Goal: Task Accomplishment & Management: Manage account settings

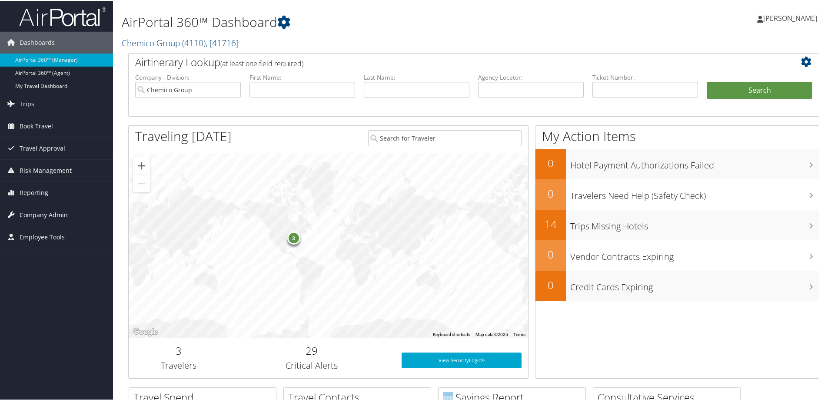
click at [56, 214] on span "Company Admin" at bounding box center [44, 214] width 48 height 22
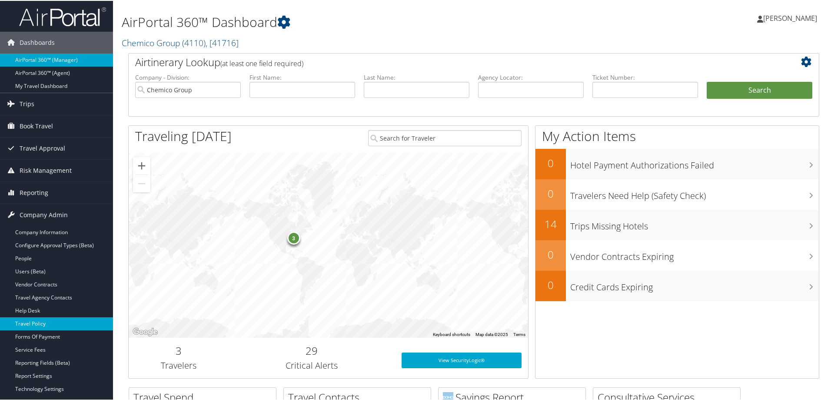
click at [48, 326] on link "Travel Policy" at bounding box center [56, 322] width 113 height 13
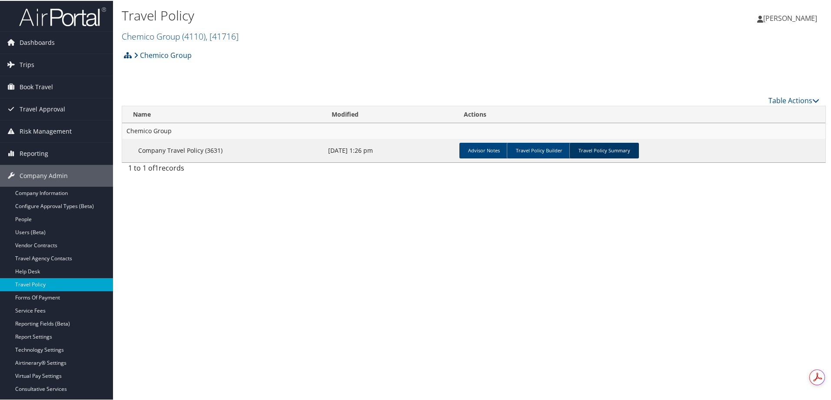
click at [592, 147] on link "Travel Policy Summary" at bounding box center [605, 150] width 70 height 16
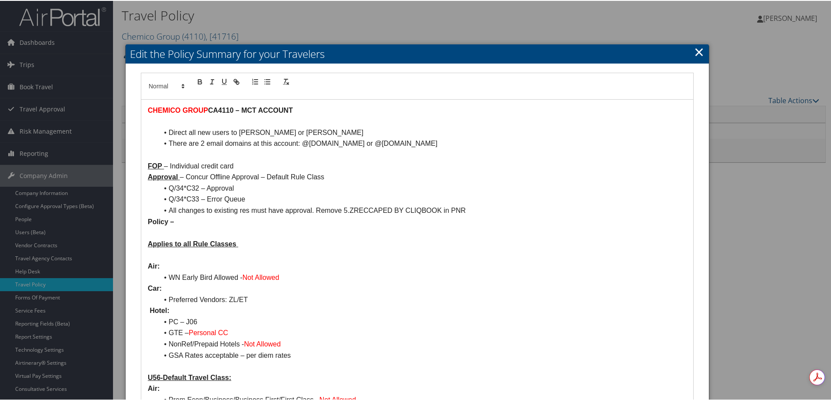
click at [699, 51] on link "×" at bounding box center [699, 50] width 10 height 17
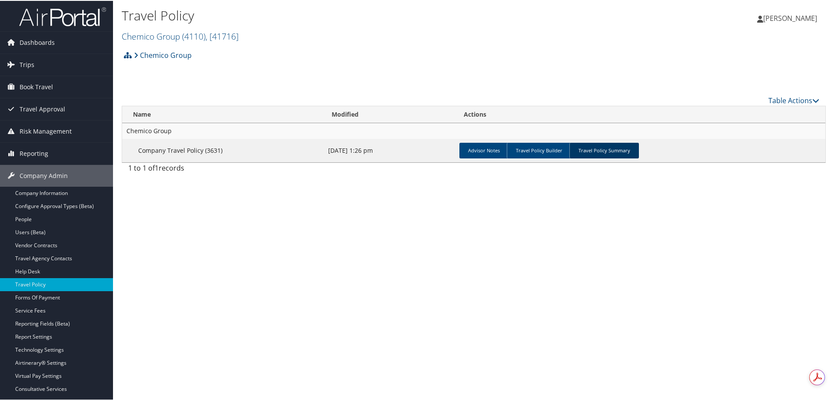
click at [610, 150] on link "Travel Policy Summary" at bounding box center [605, 150] width 70 height 16
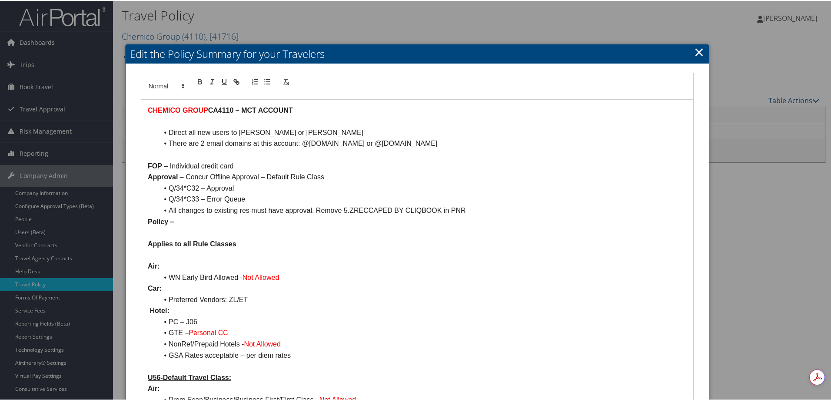
click at [697, 50] on link "×" at bounding box center [699, 50] width 10 height 17
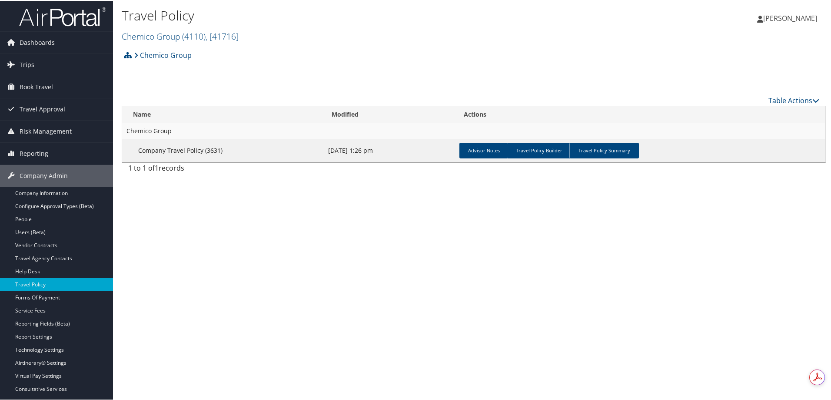
click at [142, 29] on h2 "Chemico Group ( 4110 ) , [ 41716 ]" at bounding box center [357, 34] width 470 height 15
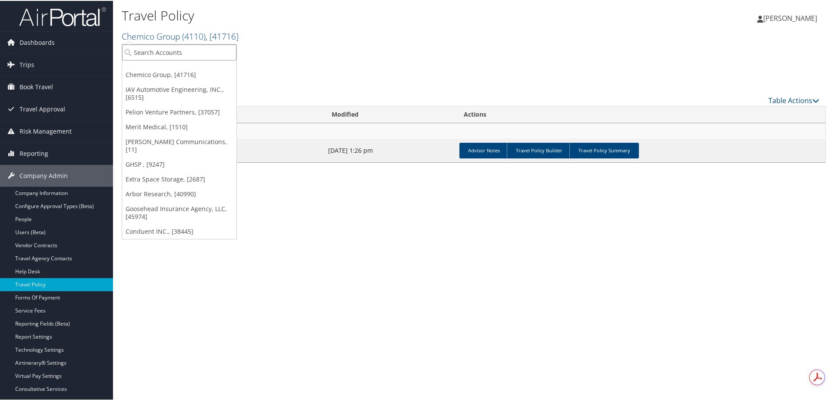
click at [148, 44] on input "search" at bounding box center [179, 51] width 114 height 16
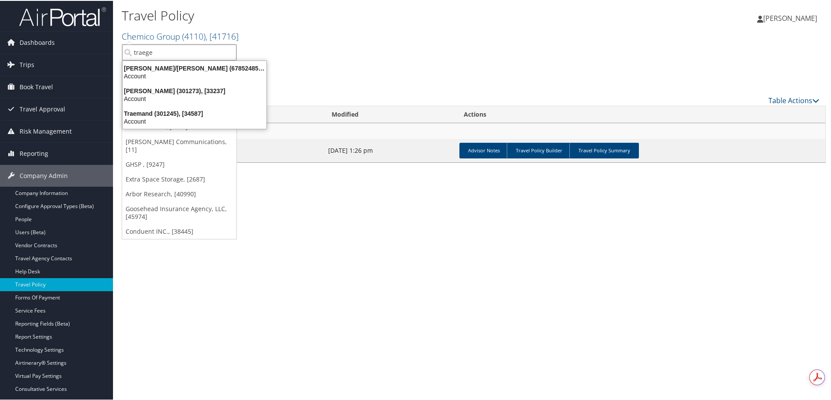
type input "traeger"
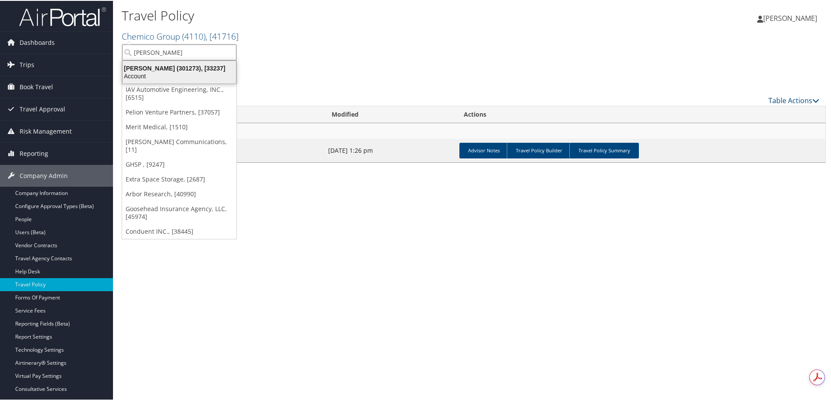
click at [170, 68] on div "Traeger (301273), [33237]" at bounding box center [179, 67] width 124 height 8
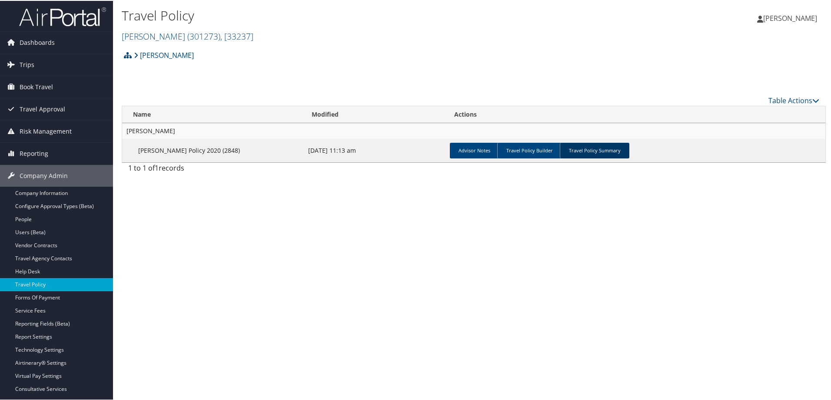
drag, startPoint x: 0, startPoint y: 0, endPoint x: 609, endPoint y: 151, distance: 627.2
click at [609, 151] on link "Travel Policy Summary" at bounding box center [595, 150] width 70 height 16
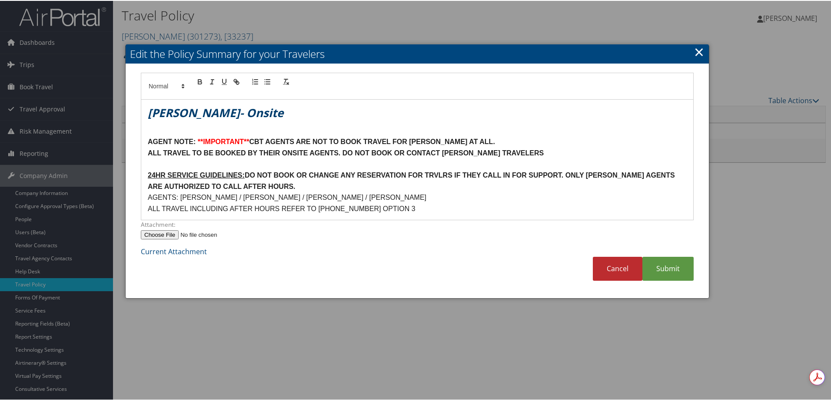
click at [696, 50] on link "×" at bounding box center [699, 50] width 10 height 17
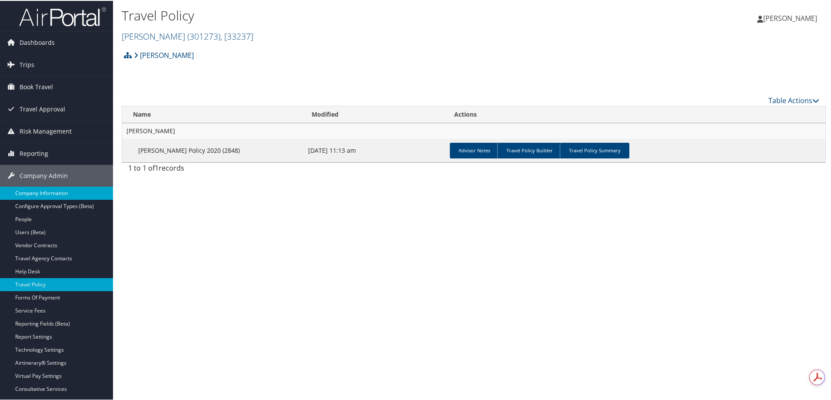
click at [40, 190] on link "Company Information" at bounding box center [56, 192] width 113 height 13
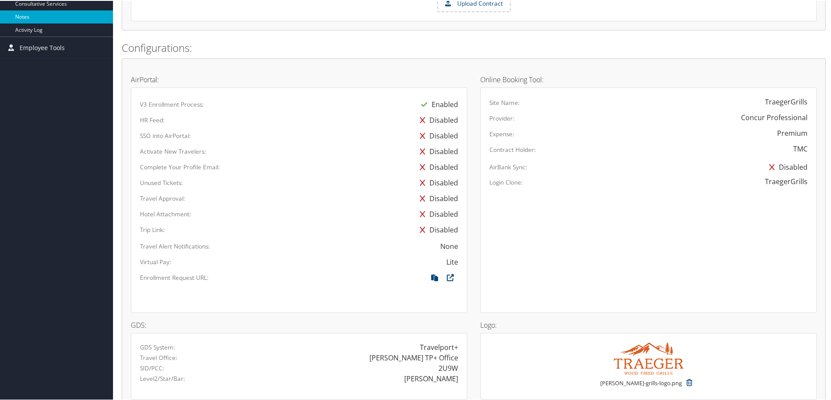
scroll to position [224, 0]
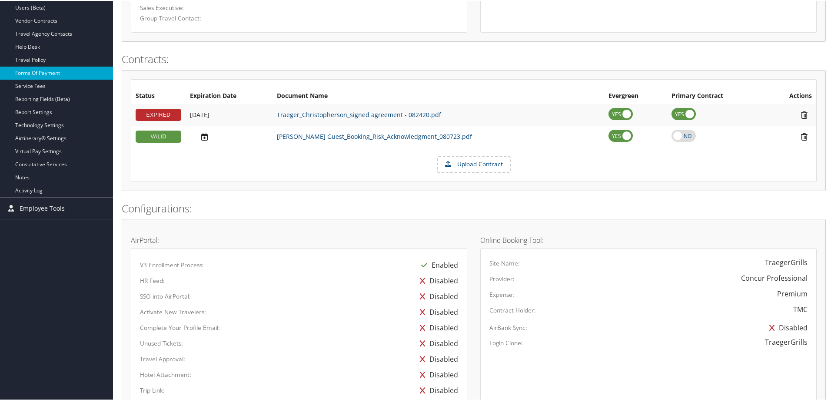
click at [41, 69] on link "Forms Of Payment" at bounding box center [56, 72] width 113 height 13
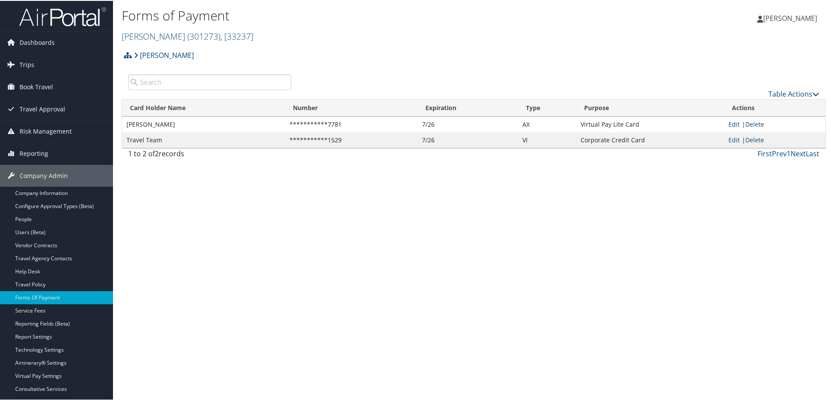
click at [731, 120] on link "Edit" at bounding box center [734, 123] width 11 height 8
select select "AX"
select select "15"
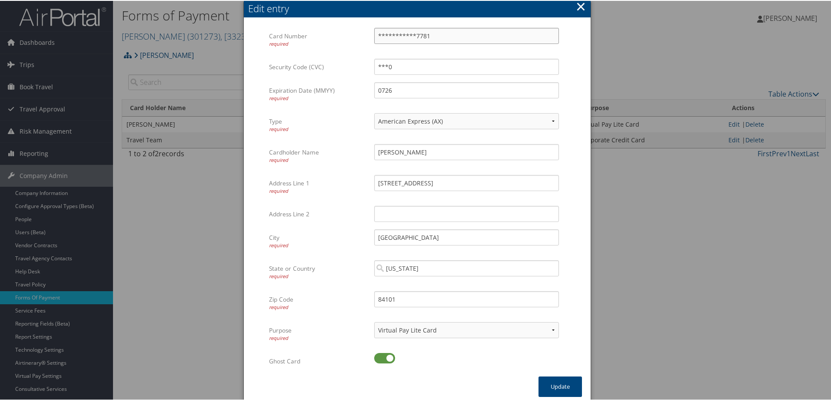
drag, startPoint x: 439, startPoint y: 34, endPoint x: 350, endPoint y: 36, distance: 89.2
click at [350, 36] on div "**********" at bounding box center [417, 42] width 297 height 31
type input "7"
type input "378297323061685"
drag, startPoint x: 406, startPoint y: 68, endPoint x: 326, endPoint y: 72, distance: 80.1
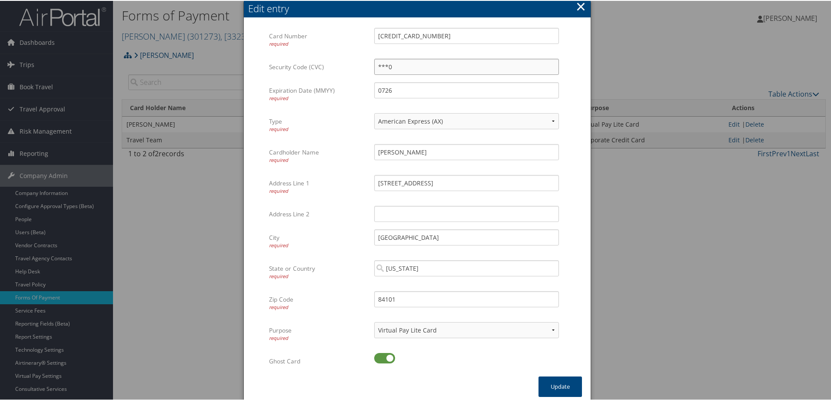
click at [327, 72] on div "Security Code (CVC) ***0 Multiple values The selected items contain different v…" at bounding box center [417, 69] width 297 height 23
type input "5637"
drag, startPoint x: 398, startPoint y: 90, endPoint x: 349, endPoint y: 90, distance: 49.1
click at [349, 90] on div "Expiration Date (MMYY) required 0726 Multiple values The selected items contain…" at bounding box center [417, 96] width 297 height 31
type input "0729"
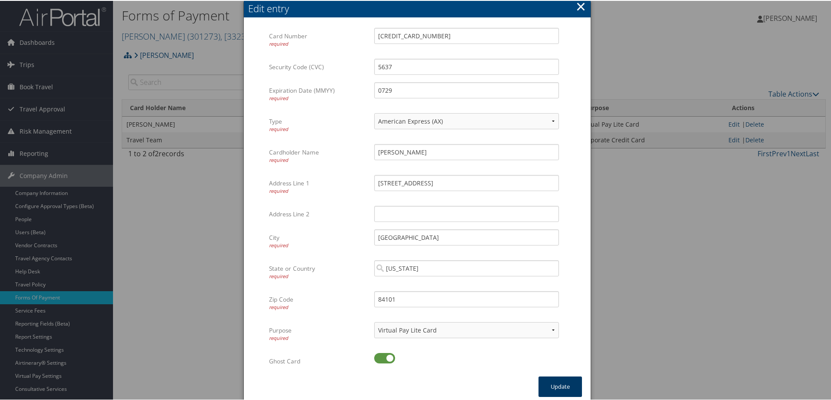
click at [547, 385] on button "Update" at bounding box center [560, 385] width 43 height 20
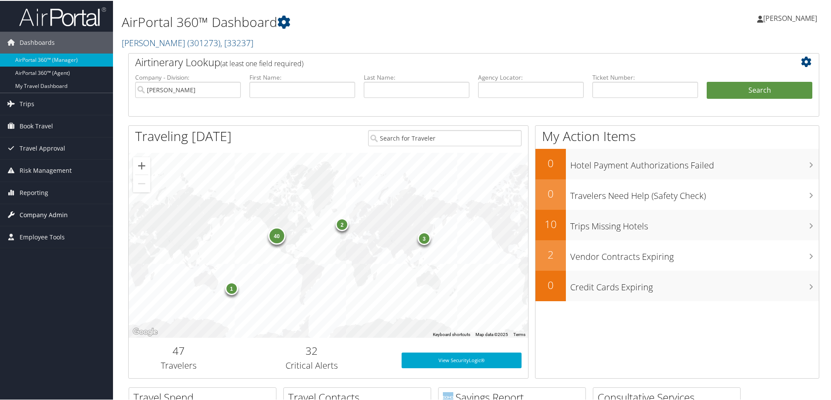
click at [36, 212] on span "Company Admin" at bounding box center [44, 214] width 48 height 22
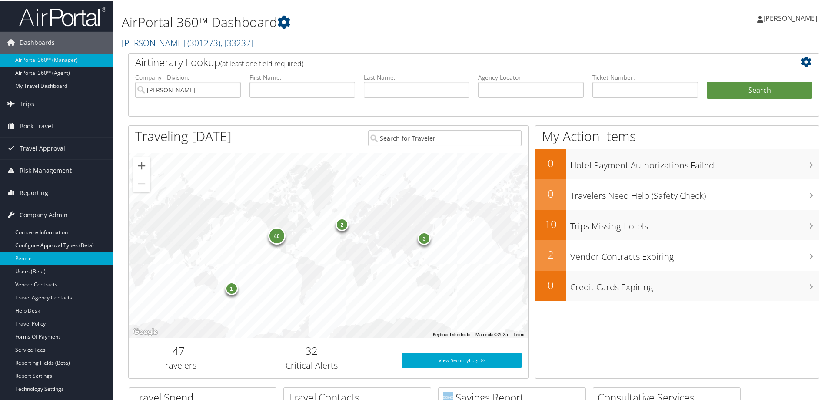
click at [28, 258] on link "People" at bounding box center [56, 257] width 113 height 13
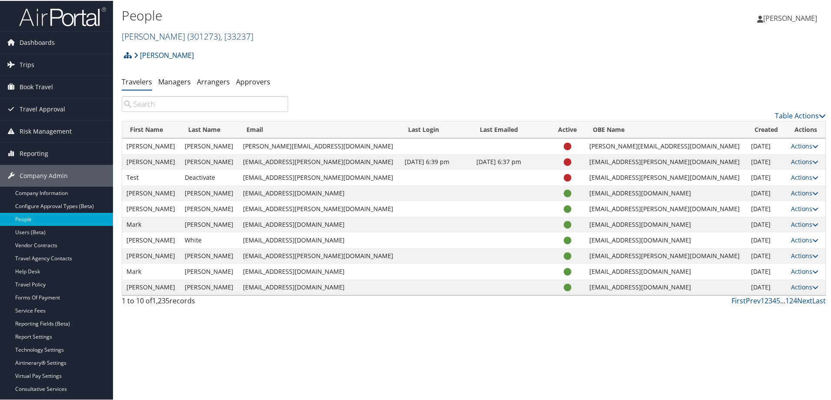
click at [136, 35] on link "[PERSON_NAME] ( 301273 ) , [ 33237 ]" at bounding box center [188, 36] width 132 height 12
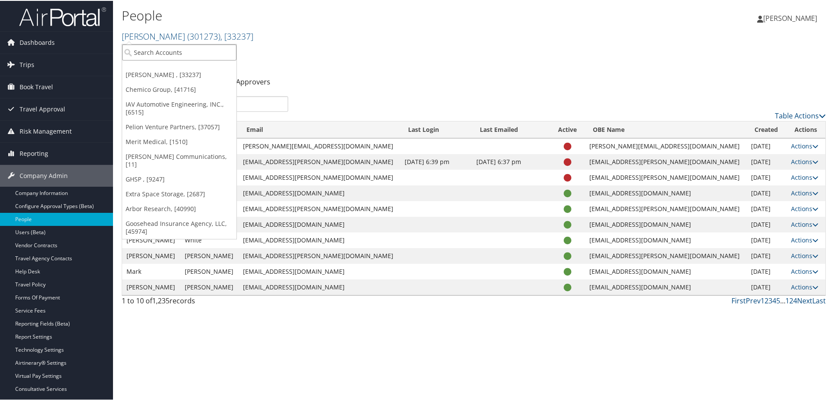
click at [143, 49] on input "search" at bounding box center [179, 51] width 114 height 16
type input "magna seating"
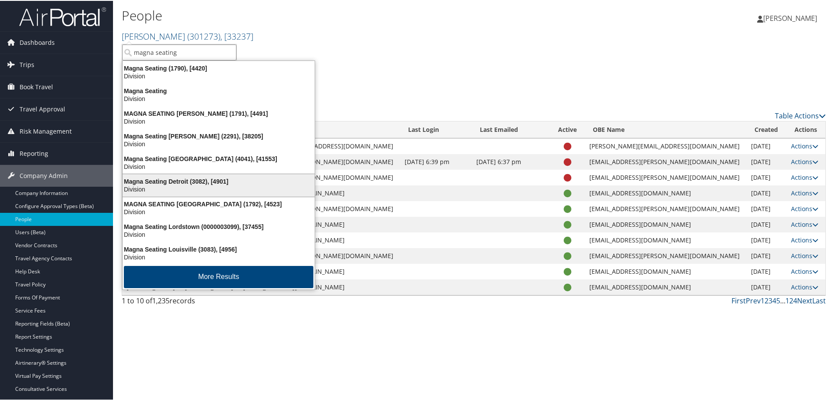
scroll to position [2, 0]
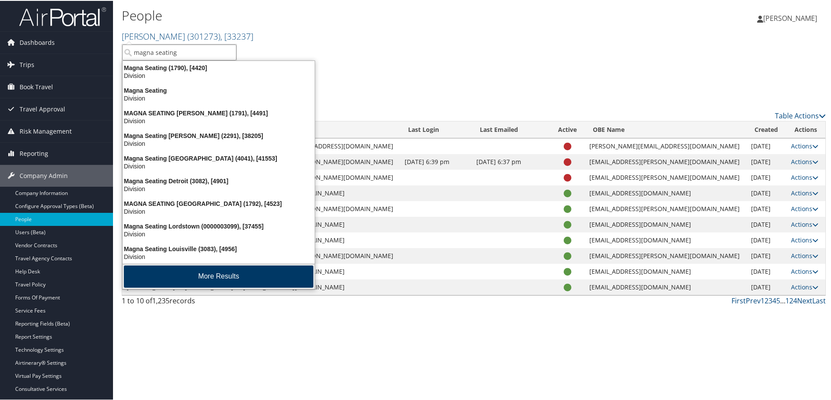
click at [204, 273] on button "More Results" at bounding box center [219, 275] width 190 height 22
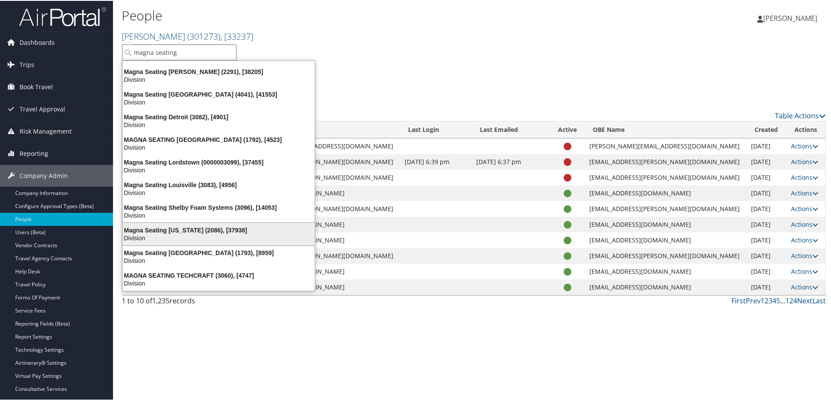
scroll to position [66, 0]
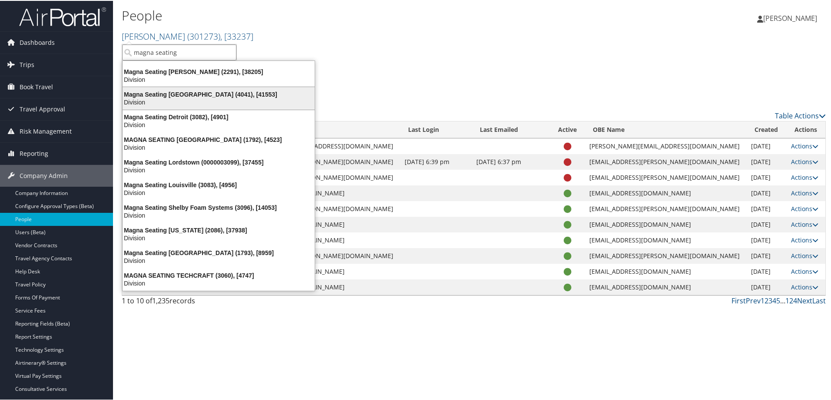
click at [181, 91] on div "Magna Seating Auburn Hills (4041), [41553]" at bounding box center [218, 94] width 203 height 8
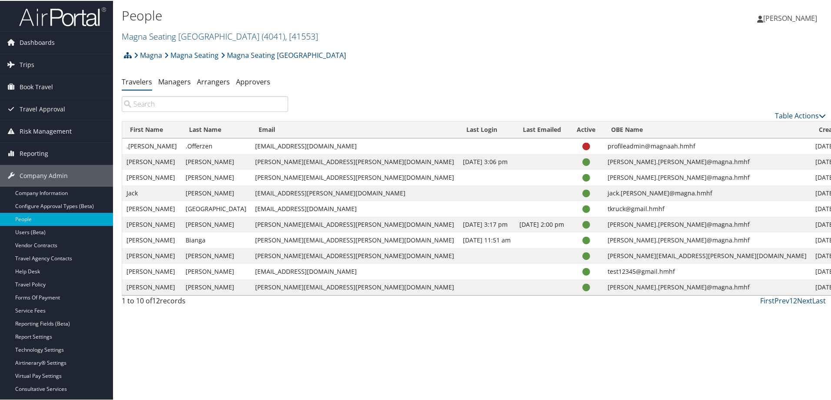
click at [175, 100] on input "search" at bounding box center [205, 103] width 167 height 16
paste input "[PERSON_NAME]"
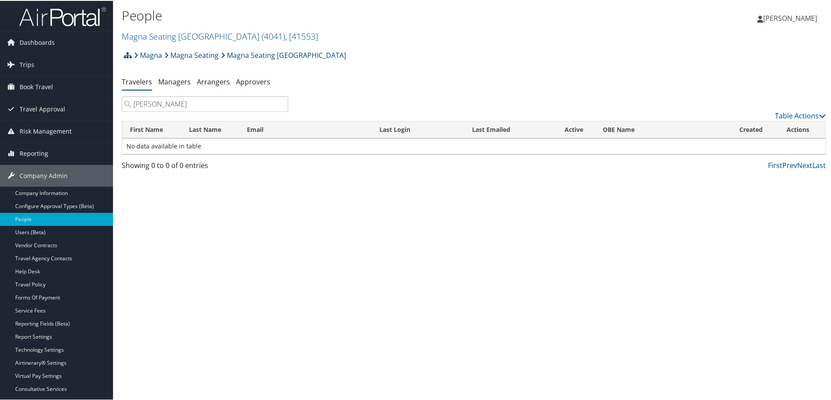
type input "[PERSON_NAME]"
click at [410, 69] on div "Magna Magna Seating Magna Seating Auburn Hills Account Structure Magna (MAGNA) …" at bounding box center [474, 57] width 704 height 23
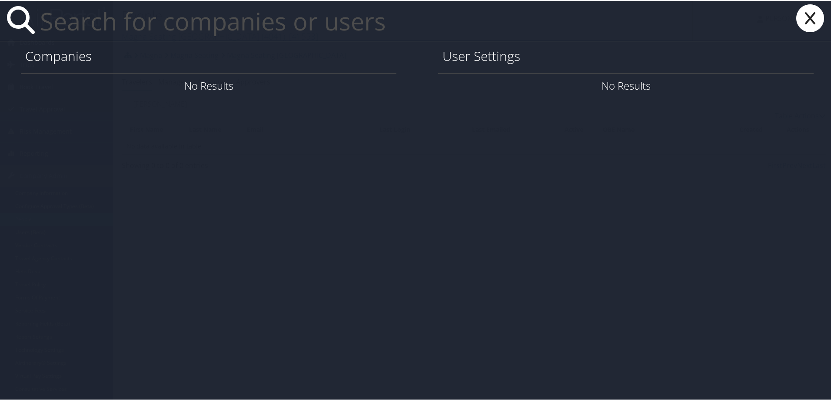
paste input "[PERSON_NAME]"
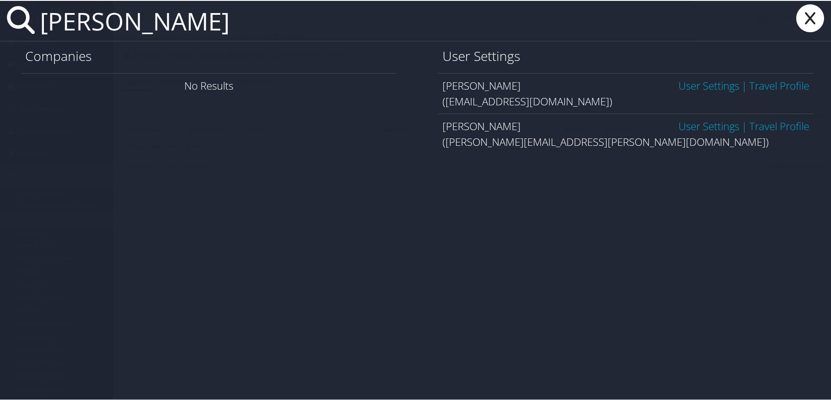
type input "[PERSON_NAME]"
click at [683, 123] on link "User Settings" at bounding box center [709, 125] width 61 height 14
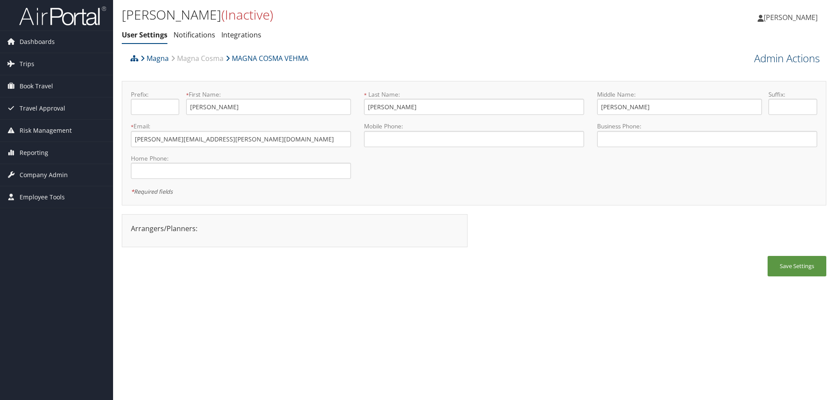
click at [781, 55] on link "Admin Actions" at bounding box center [787, 58] width 66 height 15
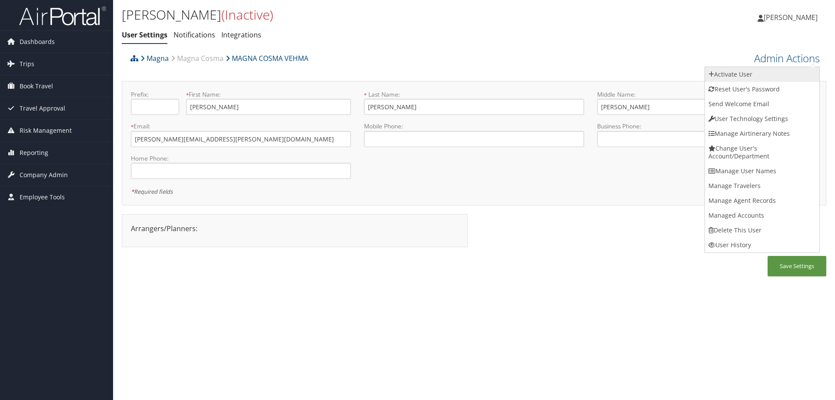
click at [736, 75] on link "Activate User" at bounding box center [762, 74] width 114 height 15
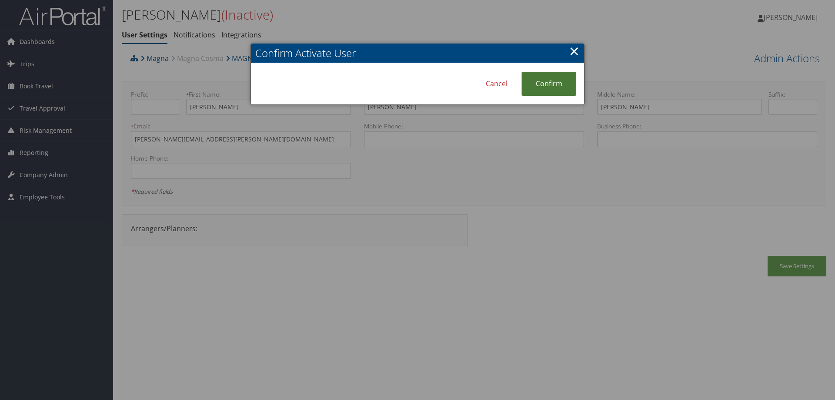
click at [539, 87] on link "Confirm" at bounding box center [548, 84] width 55 height 24
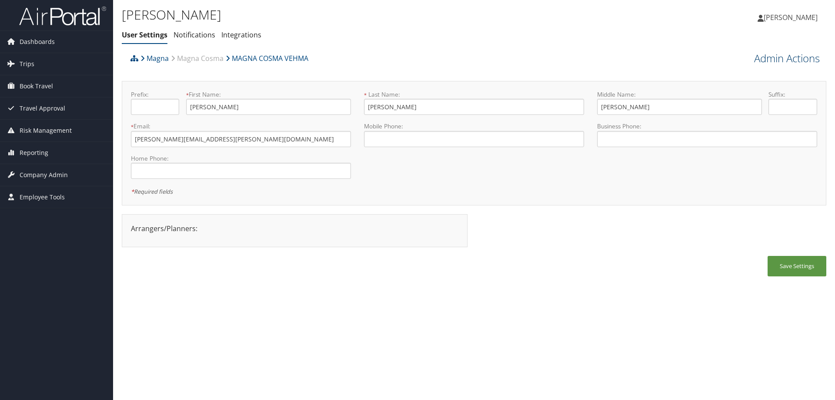
click at [782, 56] on link "Admin Actions" at bounding box center [787, 58] width 66 height 15
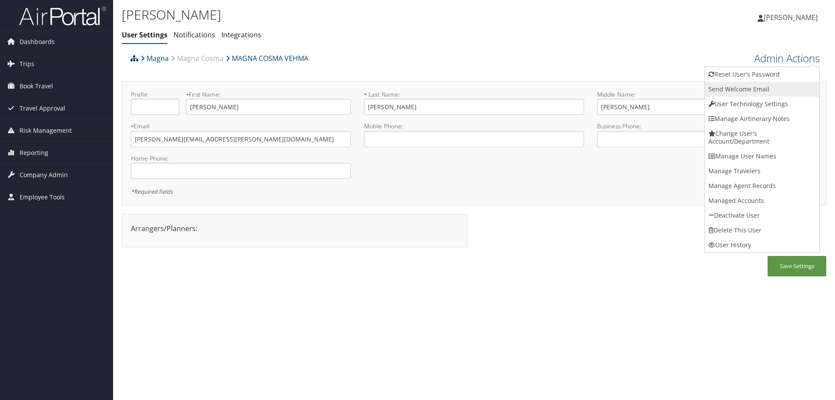
click at [734, 88] on link "Send Welcome Email" at bounding box center [762, 89] width 114 height 15
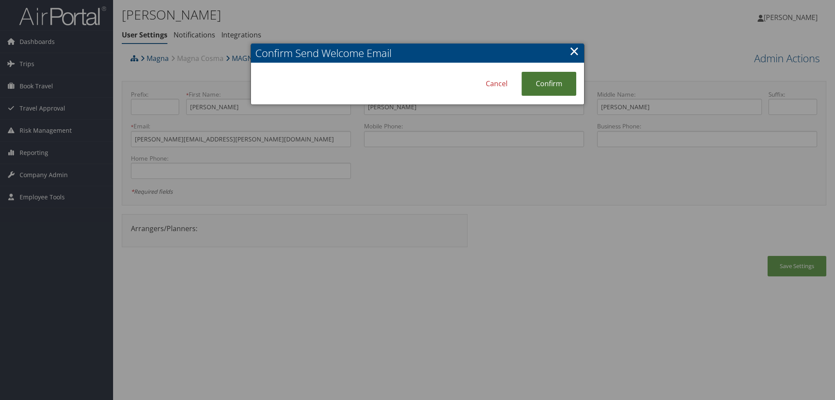
click at [550, 84] on link "Confirm" at bounding box center [548, 84] width 55 height 24
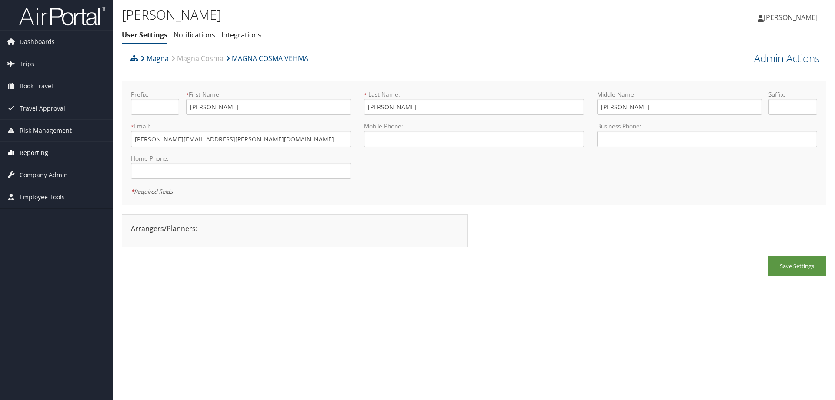
click at [41, 149] on span "Reporting" at bounding box center [34, 153] width 29 height 22
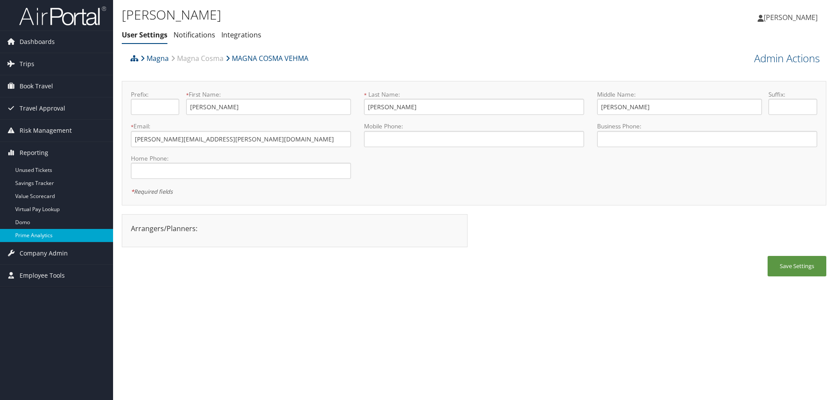
click at [39, 237] on link "Prime Analytics" at bounding box center [56, 235] width 113 height 13
click at [49, 251] on span "Company Admin" at bounding box center [44, 253] width 48 height 22
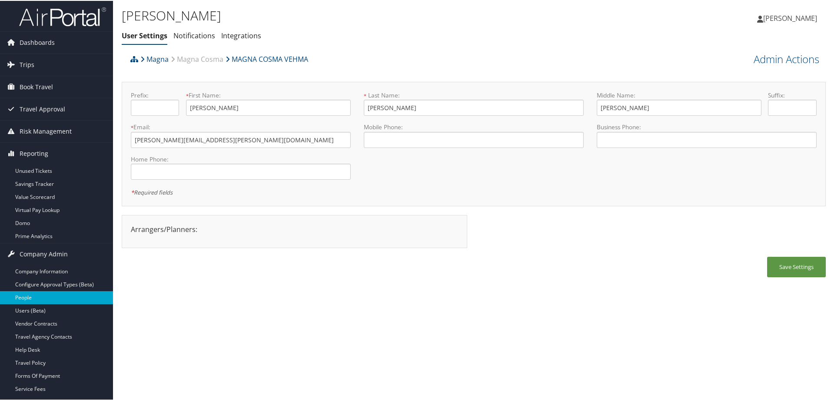
click at [37, 297] on link "People" at bounding box center [56, 296] width 113 height 13
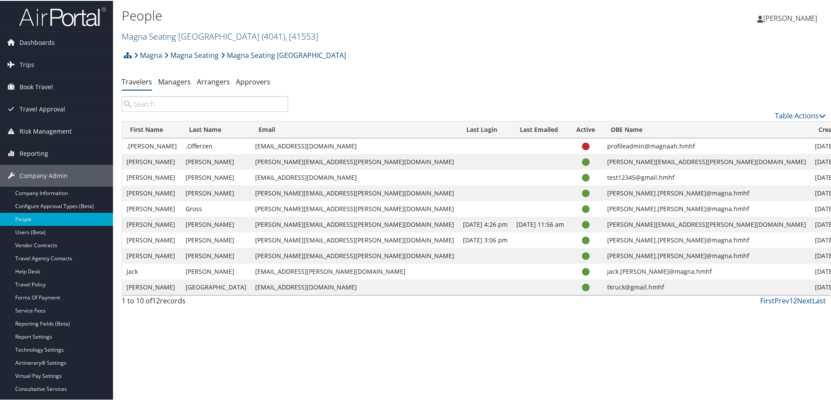
click at [399, 65] on div "Magna Magna Seating Magna Seating Auburn Hills Account Structure Magna (MAGNA) …" at bounding box center [474, 57] width 704 height 23
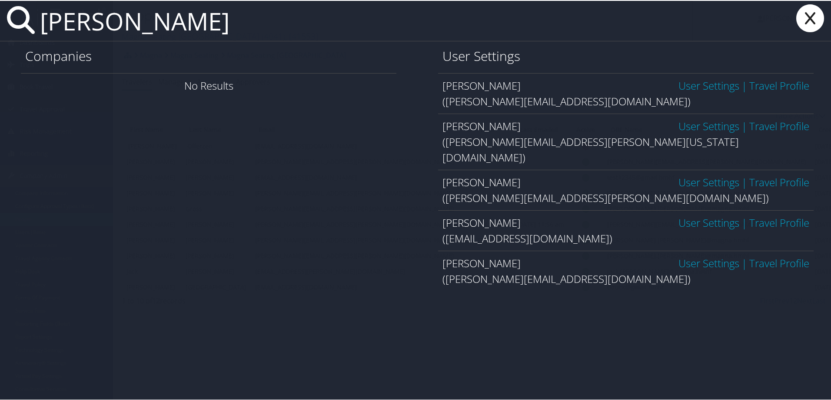
type input "alexander hansen"
click at [808, 17] on icon at bounding box center [810, 17] width 35 height 28
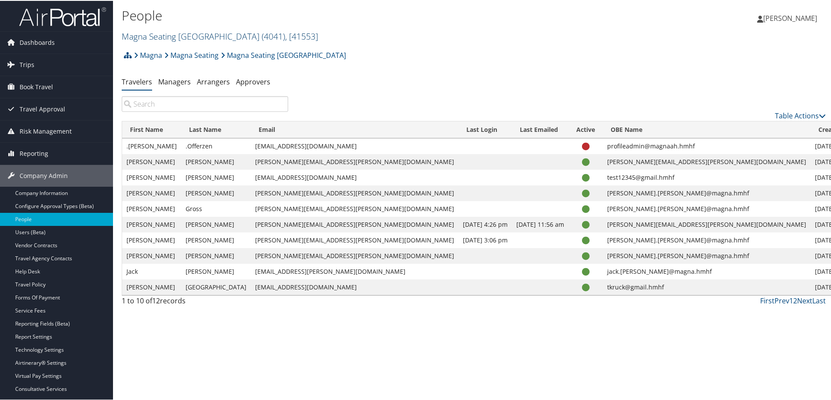
click at [144, 35] on link "Magna Seating Auburn Hills ( 4041 ) , [ 41553 ]" at bounding box center [220, 36] width 197 height 12
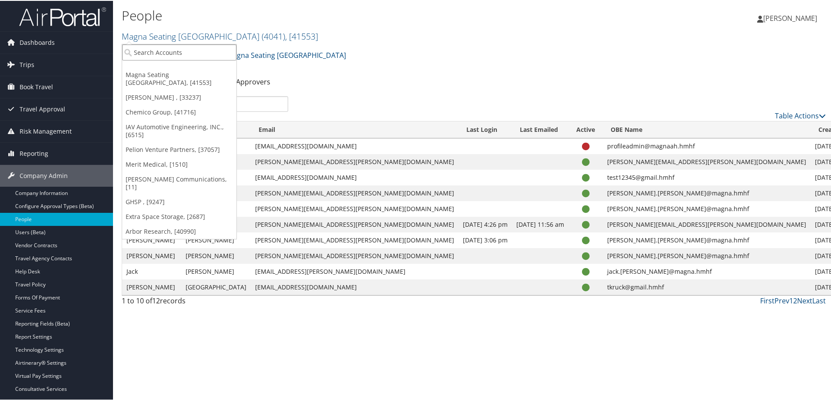
click at [145, 51] on input "search" at bounding box center [179, 51] width 114 height 16
type input "benteler"
click at [157, 67] on div "Benteler Automotive (1130), [5448]" at bounding box center [187, 67] width 141 height 8
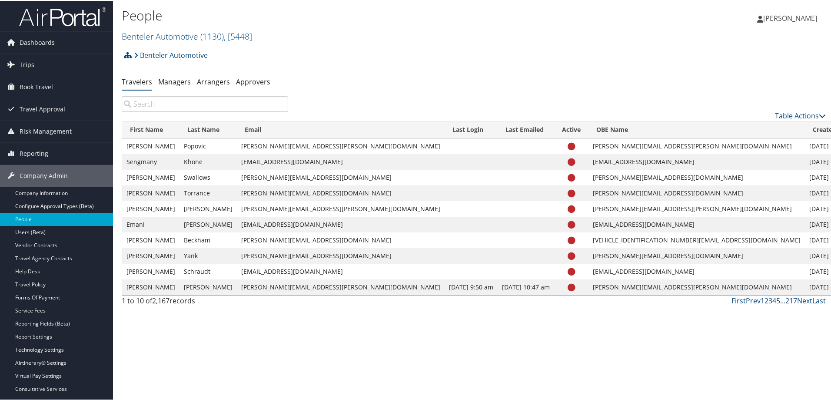
click at [163, 102] on input "search" at bounding box center [205, 103] width 167 height 16
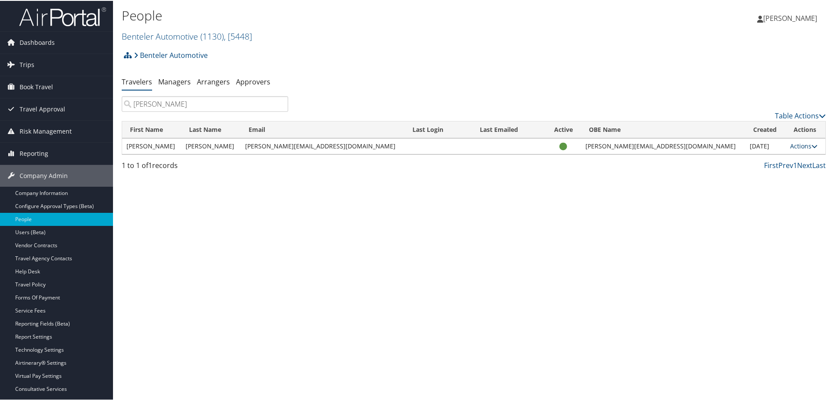
type input "[PERSON_NAME]"
click at [794, 143] on link "Actions" at bounding box center [804, 145] width 27 height 8
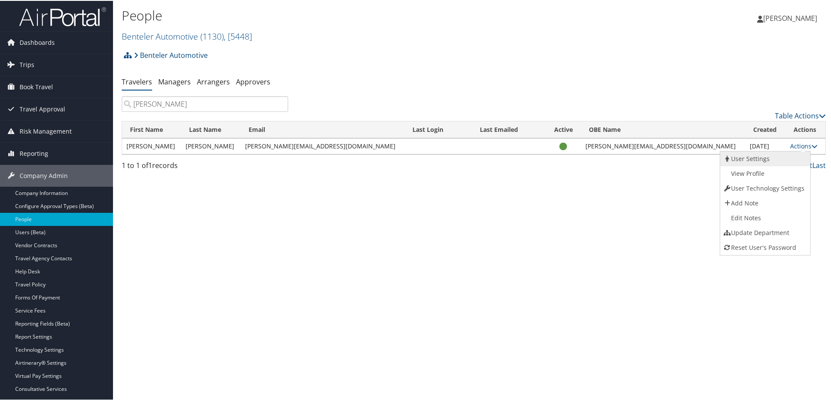
click at [752, 152] on link "User Settings" at bounding box center [765, 157] width 88 height 15
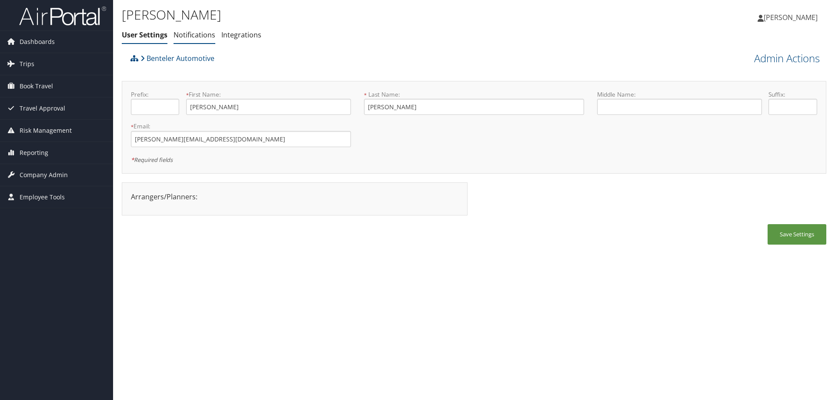
click at [189, 34] on link "Notifications" at bounding box center [194, 35] width 42 height 10
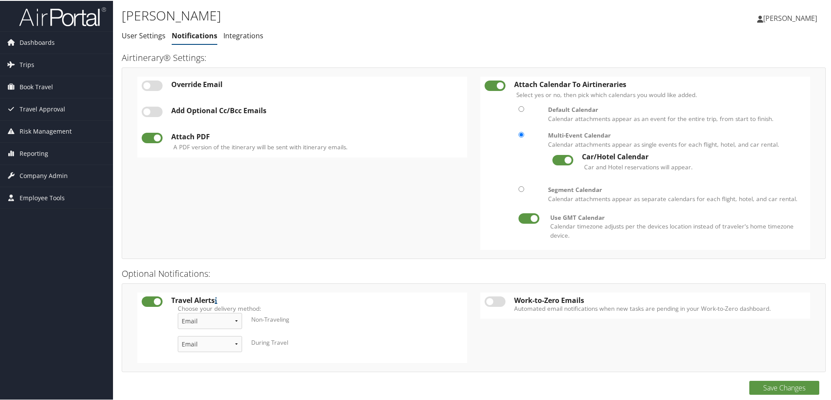
drag, startPoint x: 200, startPoint y: 44, endPoint x: 390, endPoint y: 20, distance: 191.1
click at [390, 20] on h1 "Alexander Hansen" at bounding box center [357, 15] width 470 height 18
click at [47, 171] on span "Company Admin" at bounding box center [44, 175] width 48 height 22
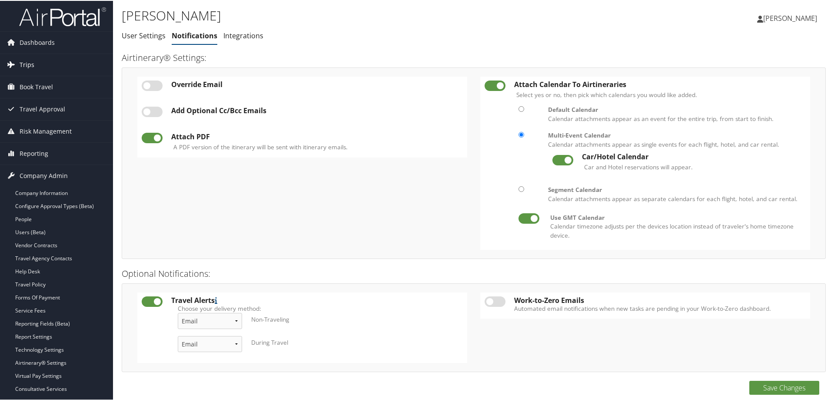
click at [27, 60] on span "Trips" at bounding box center [27, 64] width 15 height 22
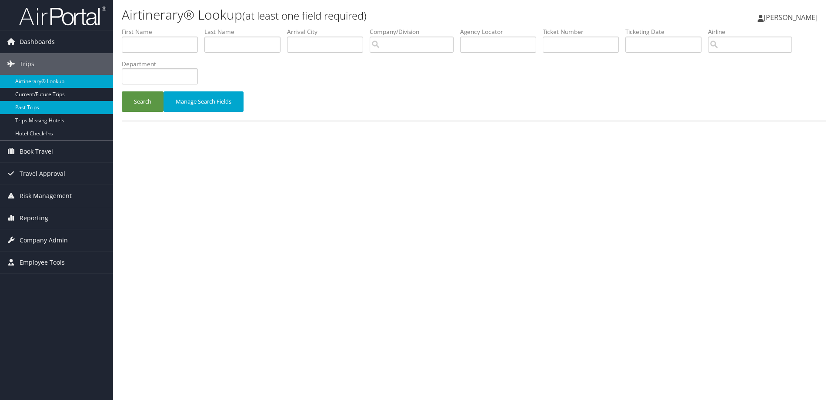
click at [39, 107] on link "Past Trips" at bounding box center [56, 107] width 113 height 13
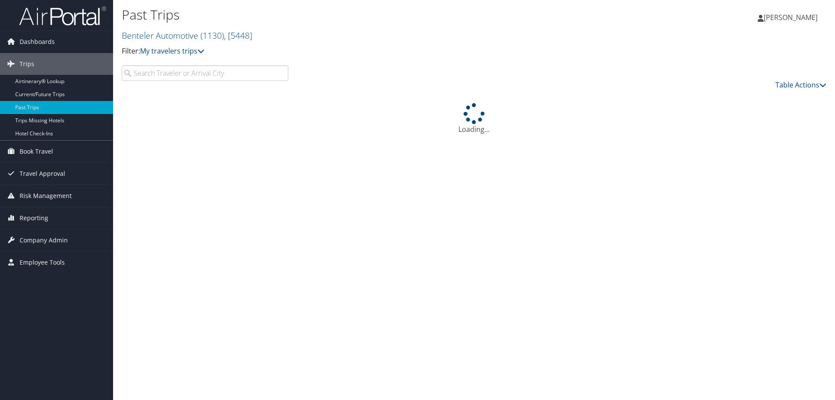
click at [179, 74] on input "search" at bounding box center [205, 73] width 167 height 16
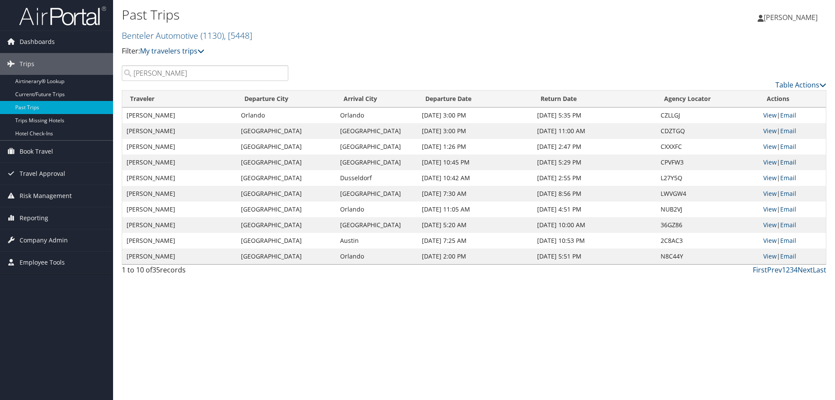
type input "[PERSON_NAME]"
click at [791, 160] on link "Email" at bounding box center [788, 162] width 16 height 8
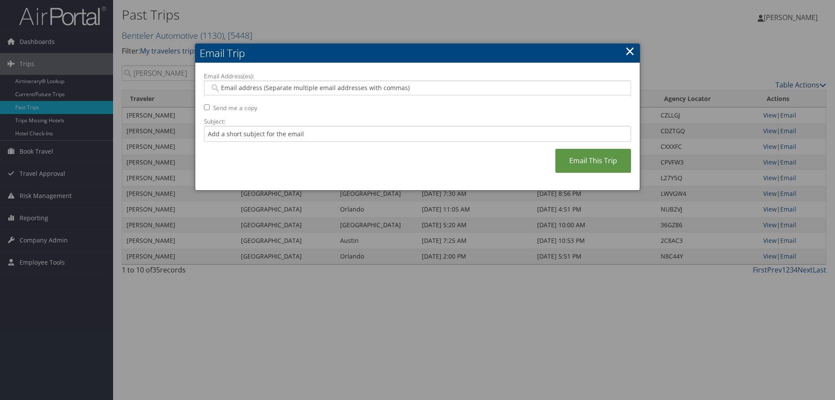
click at [241, 87] on input "Email Address(es):" at bounding box center [417, 87] width 415 height 9
click at [255, 86] on input "Email Address(es):" at bounding box center [417, 87] width 415 height 9
paste input "pam.cummings@benteler.com"
type input "pam.cummings@benteler.com"
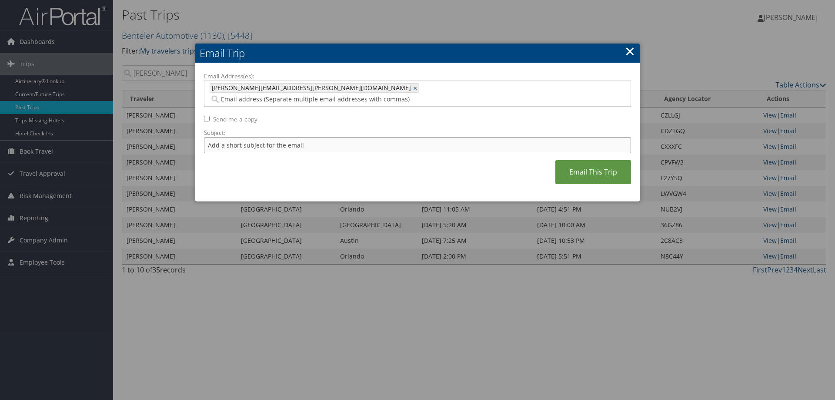
click at [250, 137] on input "Subject:" at bounding box center [417, 145] width 427 height 16
type input "Is Calendar Attached?"
click at [631, 48] on link "×" at bounding box center [630, 50] width 10 height 17
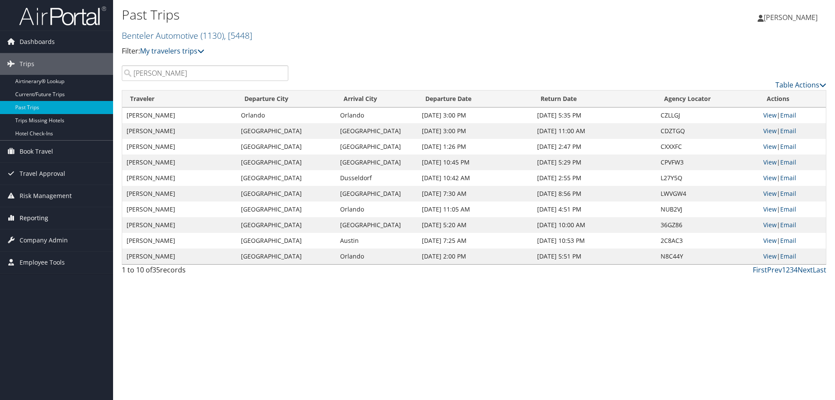
click at [40, 217] on span "Reporting" at bounding box center [34, 218] width 29 height 22
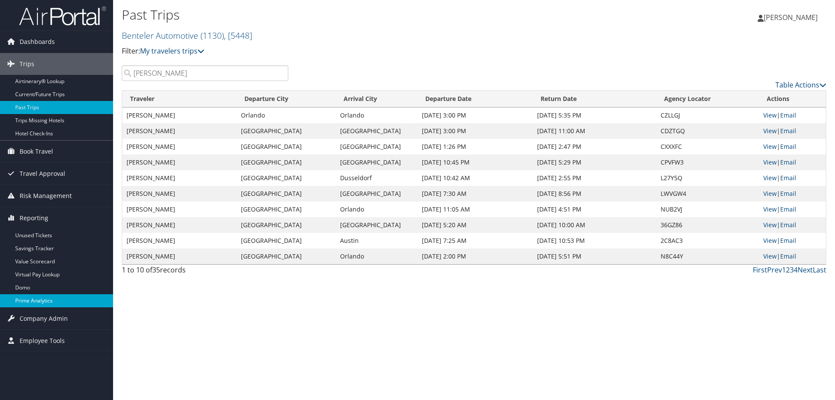
click at [43, 296] on link "Prime Analytics" at bounding box center [56, 300] width 113 height 13
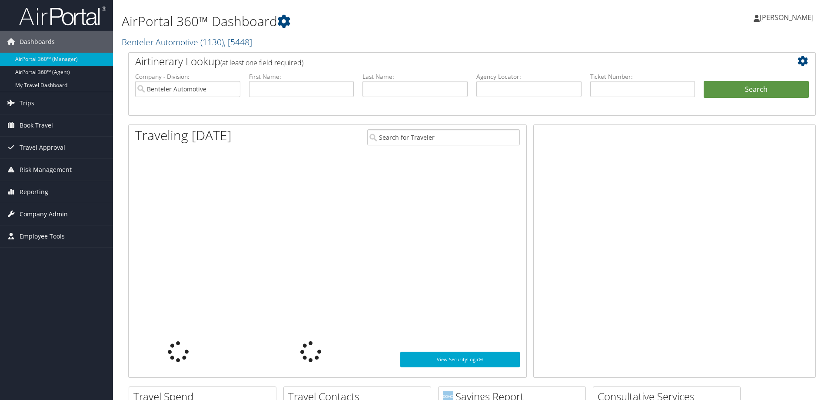
click at [38, 212] on span "Company Admin" at bounding box center [44, 214] width 48 height 22
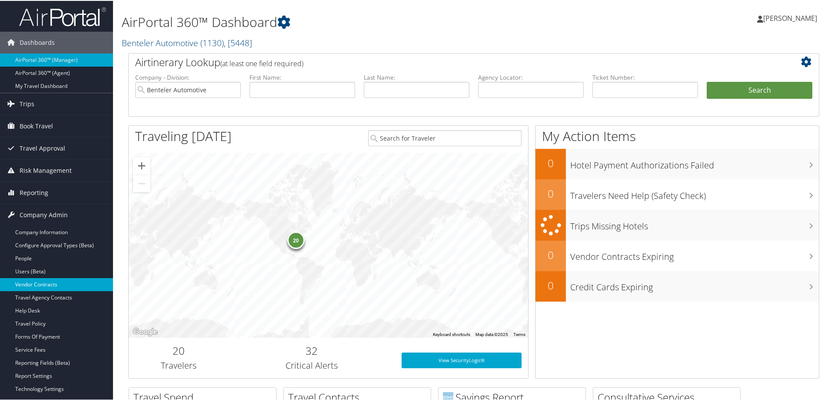
click at [40, 281] on link "Vendor Contracts" at bounding box center [56, 283] width 113 height 13
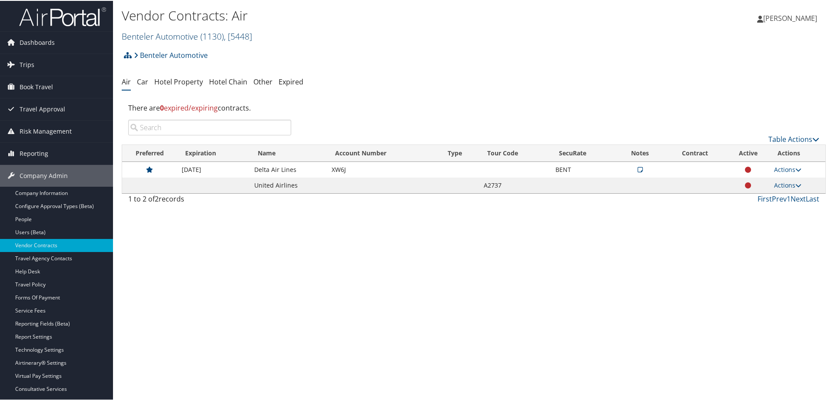
click at [158, 34] on link "Benteler Automotive ( 1130 ) , [ 5448 ]" at bounding box center [187, 36] width 130 height 12
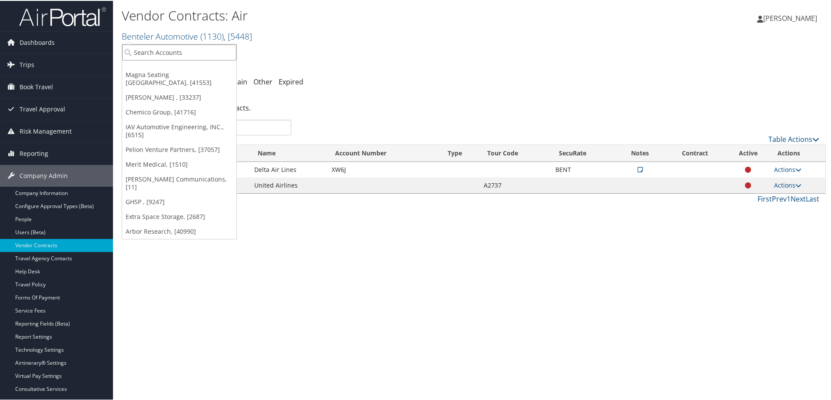
click at [157, 48] on input "search" at bounding box center [179, 51] width 114 height 16
type input "nsk"
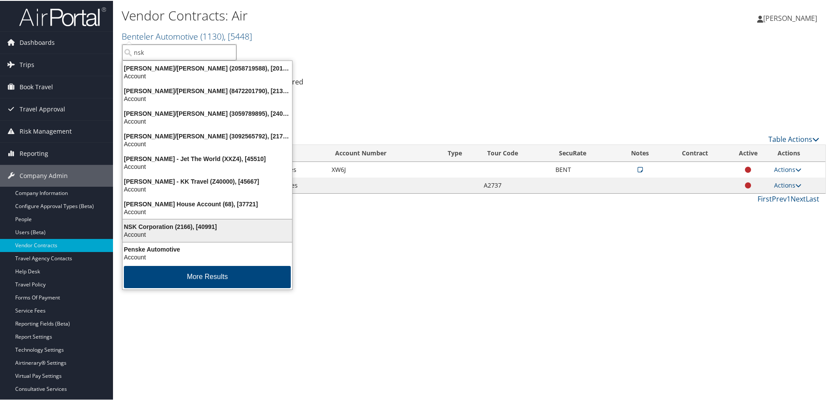
click at [174, 226] on div "NSK Corporation (2166), [40991]" at bounding box center [207, 226] width 180 height 8
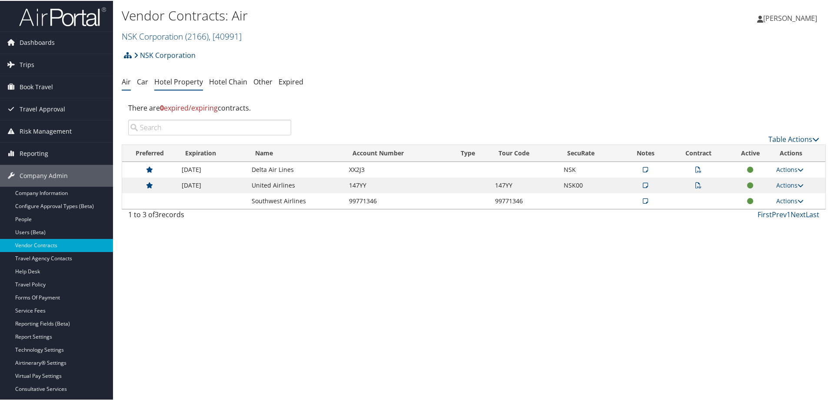
click at [183, 78] on link "Hotel Property" at bounding box center [178, 81] width 49 height 10
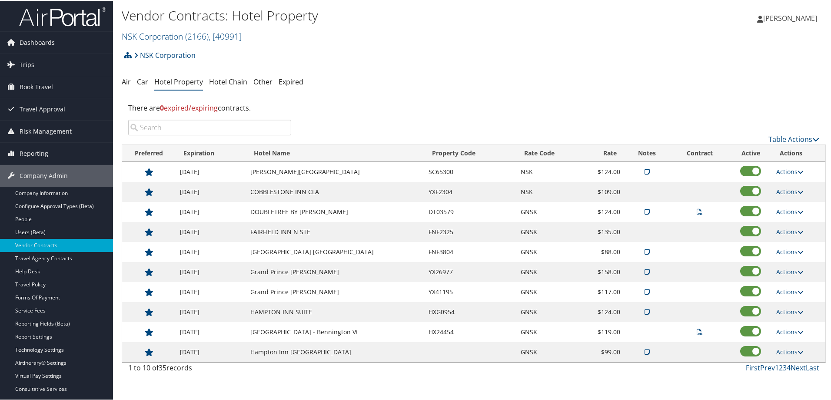
click at [434, 67] on div "NSK Corporation Account Structure NSK Corporation (2166) ACTIVE Create Child × …" at bounding box center [474, 57] width 704 height 23
click at [444, 73] on ul "Air Car Hotel Property Hotel Chain Other Expired" at bounding box center [474, 81] width 704 height 16
click at [35, 153] on span "Reporting" at bounding box center [34, 153] width 29 height 22
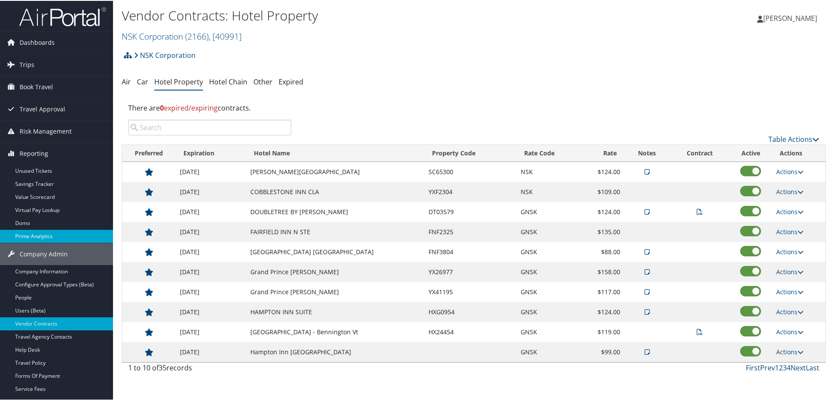
click at [48, 234] on link "Prime Analytics" at bounding box center [56, 235] width 113 height 13
